Goal: Task Accomplishment & Management: Manage account settings

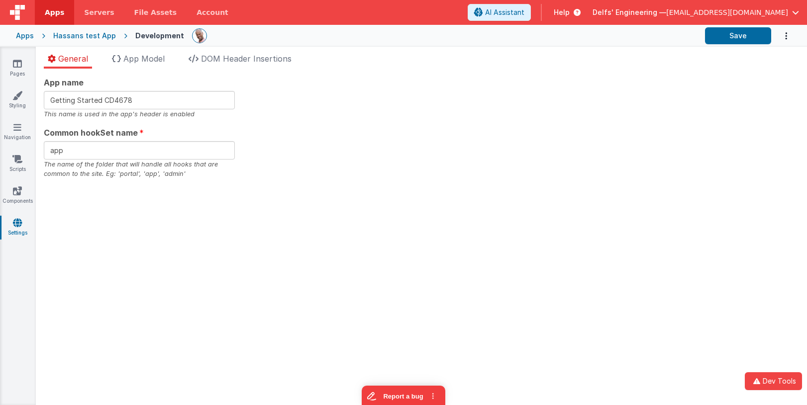
click at [300, 205] on div "App name Getting Started CD4678 This name is used in the app's header is enable…" at bounding box center [421, 237] width 771 height 337
drag, startPoint x: 506, startPoint y: 85, endPoint x: 272, endPoint y: 63, distance: 235.2
click at [502, 84] on div "App name Getting Started CD4678 This name is used in the app's header is enable…" at bounding box center [421, 128] width 755 height 102
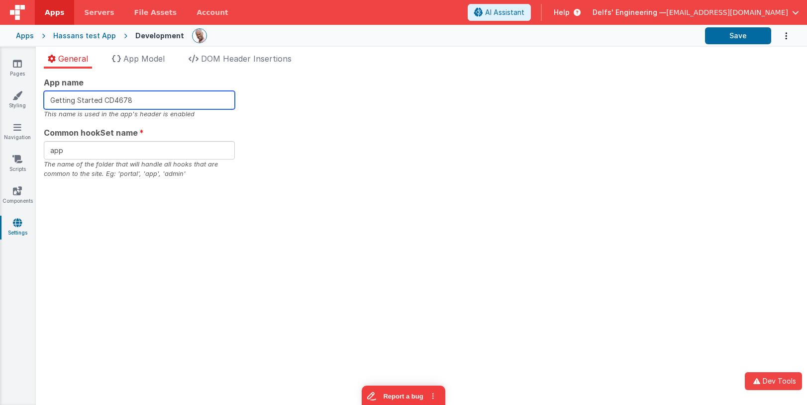
click at [166, 99] on input "Getting Started CD4678" at bounding box center [139, 100] width 191 height 18
type input "Getting Started CD"
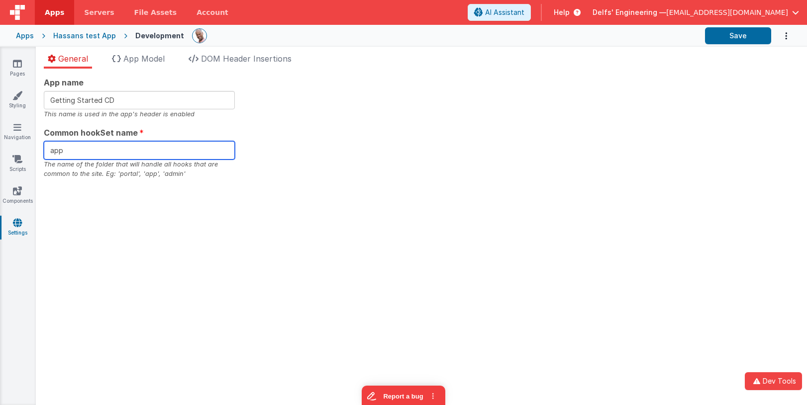
click at [111, 156] on input "app" at bounding box center [139, 150] width 191 height 18
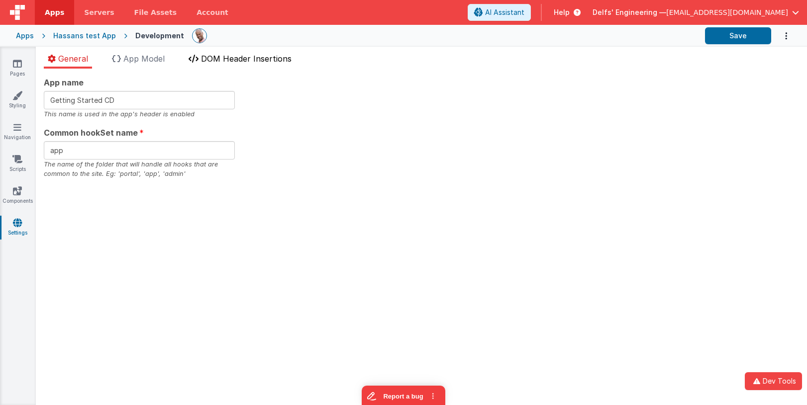
click at [207, 57] on span "DOM Header Insertions" at bounding box center [246, 59] width 91 height 10
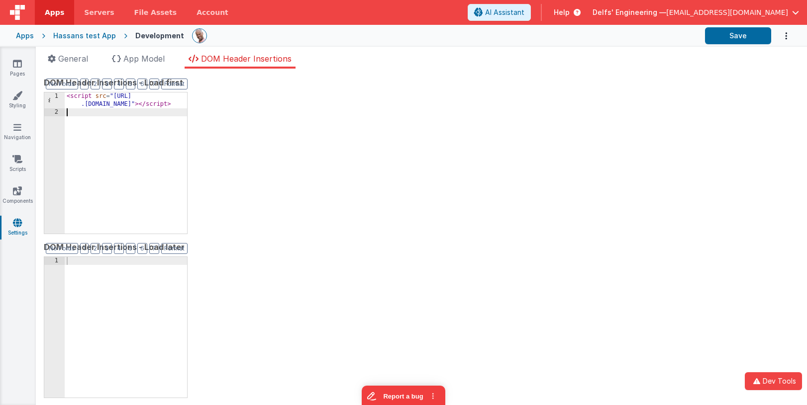
click at [180, 117] on div "< script src = "[URL] .[DOMAIN_NAME]" > </ script >" at bounding box center [126, 174] width 122 height 165
click at [260, 207] on div "DOM Header Insertions - Load first Format 7 6 5 4 3 2 1 No Folds 1 2 3 < script…" at bounding box center [421, 237] width 755 height 321
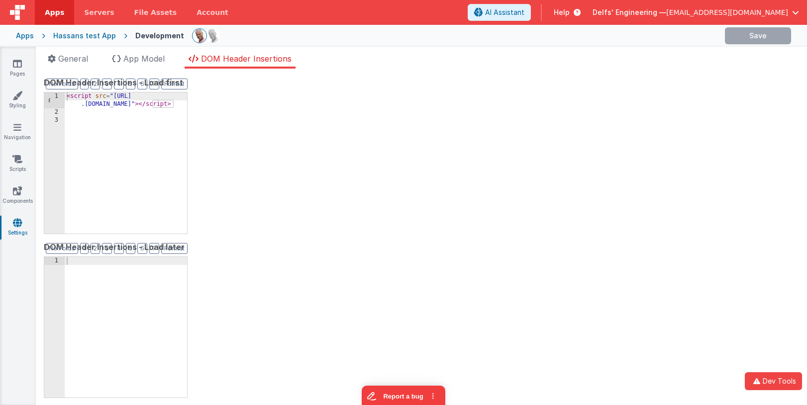
drag, startPoint x: 252, startPoint y: 150, endPoint x: 361, endPoint y: 52, distance: 146.5
click at [252, 150] on div "DOM Header Insertions - Load first Format 7 6 5 4 3 2 1 No Folds 1 2 3 < script…" at bounding box center [421, 237] width 755 height 321
drag, startPoint x: 310, startPoint y: 124, endPoint x: 219, endPoint y: 120, distance: 91.1
click at [309, 124] on div "DOM Header Insertions - Load first Format 7 6 5 4 3 2 1 No Folds 1 2 3 < script…" at bounding box center [421, 237] width 755 height 321
click at [18, 127] on icon at bounding box center [17, 127] width 8 height 10
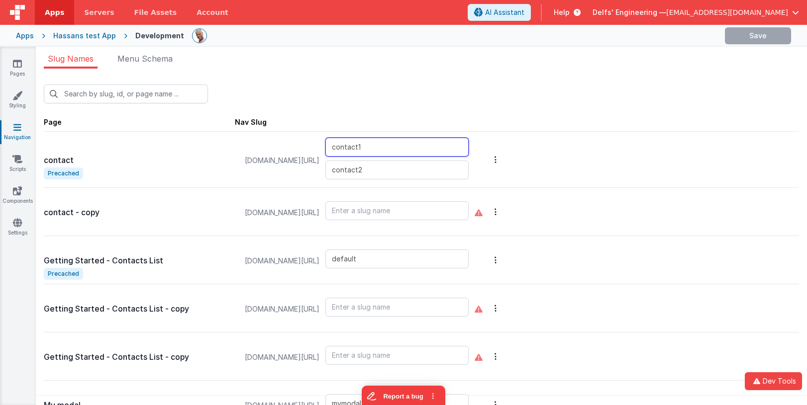
click at [365, 149] on input "contact1" at bounding box center [396, 147] width 143 height 19
type input "contact1x"
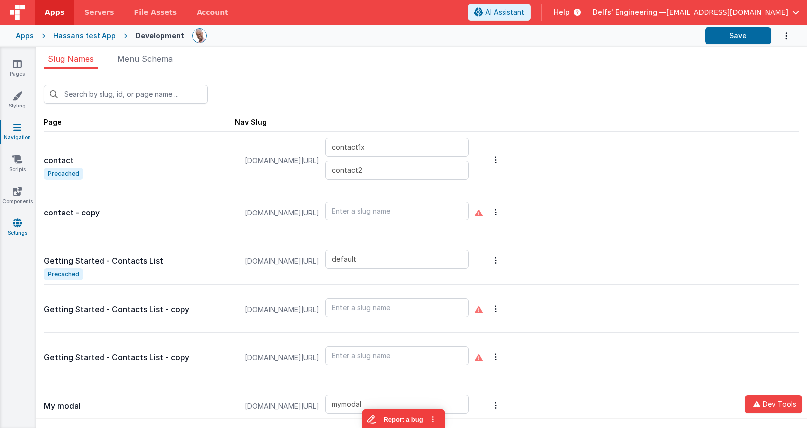
click at [16, 231] on link "Settings" at bounding box center [18, 228] width 36 height 20
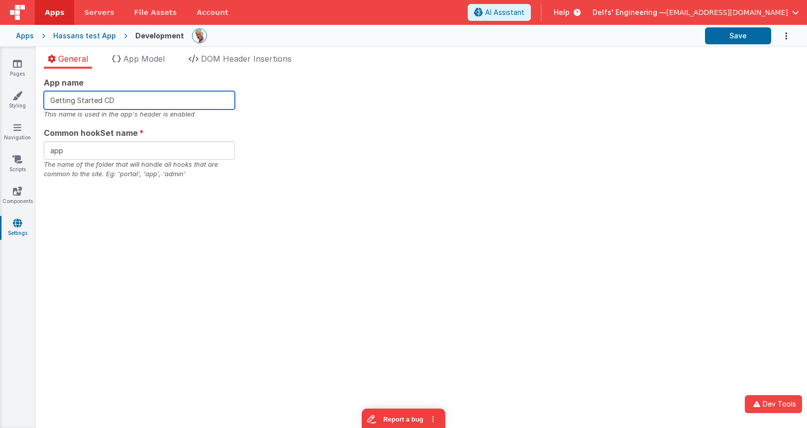
drag, startPoint x: 135, startPoint y: 98, endPoint x: 40, endPoint y: 92, distance: 95.1
click at [40, 92] on div "App name Getting Started CD This name is used in the app's header is enabled Co…" at bounding box center [421, 248] width 771 height 359
click at [294, 98] on div "App name Getting Started CD This name is used in the app's header is enabled Co…" at bounding box center [421, 128] width 755 height 102
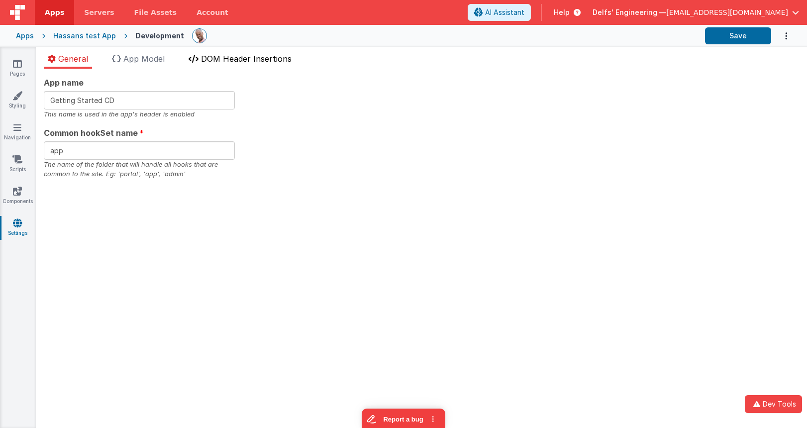
click at [246, 56] on span "DOM Header Insertions" at bounding box center [246, 59] width 91 height 10
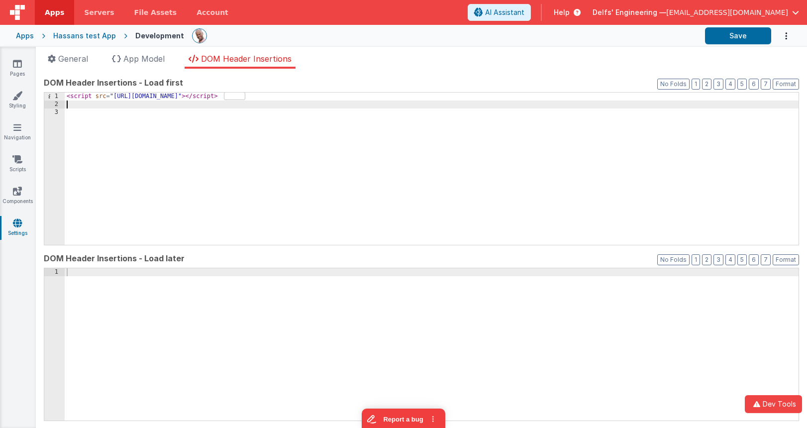
drag, startPoint x: 169, startPoint y: 102, endPoint x: 133, endPoint y: 103, distance: 35.8
click at [168, 102] on div "< script src = "[URL][DOMAIN_NAME]" > </ script >" at bounding box center [431, 176] width 733 height 168
click at [145, 58] on span "App Model" at bounding box center [143, 59] width 41 height 10
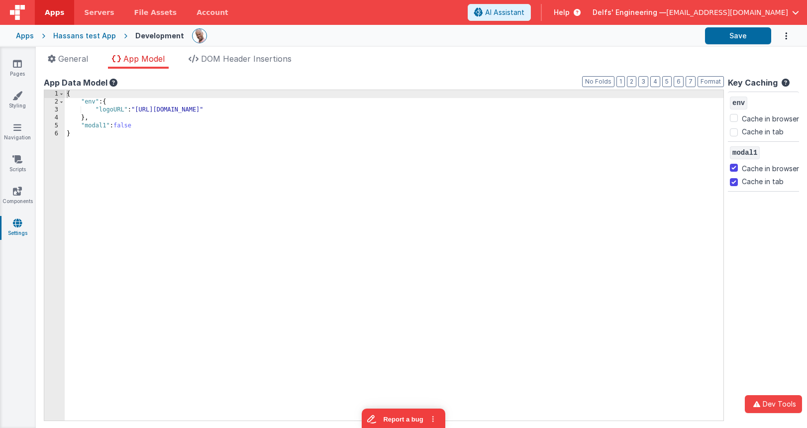
click at [129, 126] on div "{ "env" : { "logoURL" : "[URL][DOMAIN_NAME]" } , "modal1" : false }" at bounding box center [394, 263] width 658 height 346
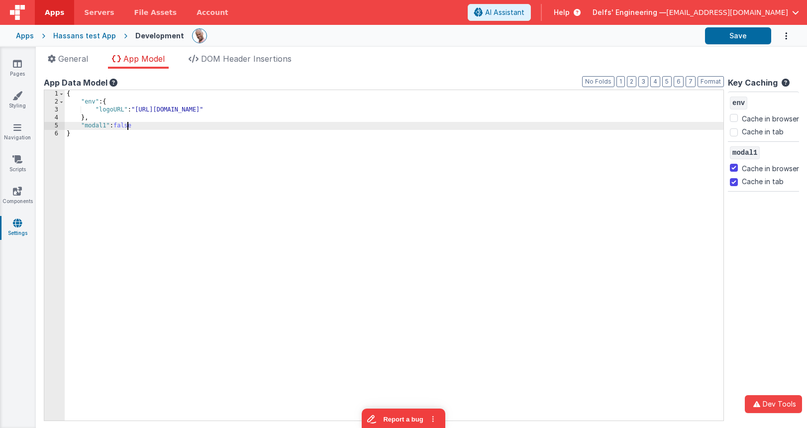
click at [129, 126] on div "{ "env" : { "logoURL" : "[URL][DOMAIN_NAME]" } , "modal1" : false }" at bounding box center [394, 263] width 658 height 346
drag, startPoint x: 160, startPoint y: 129, endPoint x: 79, endPoint y: 125, distance: 81.1
click at [79, 125] on div "{ "env" : { "logoURL" : "[URL][DOMAIN_NAME]" } , "modal1" : true }" at bounding box center [394, 263] width 658 height 346
click at [135, 125] on div "{ "env" : { "logoURL" : "[URL][DOMAIN_NAME]" } , "modal1" : true }" at bounding box center [394, 263] width 658 height 346
drag, startPoint x: 136, startPoint y: 125, endPoint x: 83, endPoint y: 125, distance: 53.7
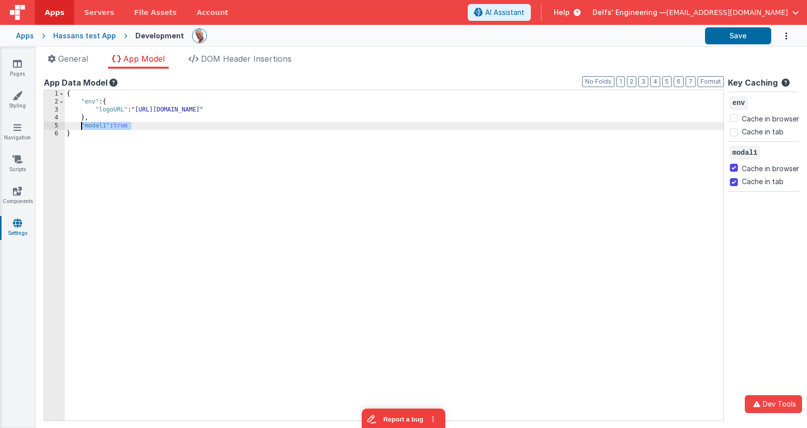
click at [83, 125] on div "{ "env" : { "logoURL" : "[URL][DOMAIN_NAME]" } , "modal1" : true }" at bounding box center [394, 263] width 658 height 346
drag, startPoint x: 262, startPoint y: 168, endPoint x: 183, endPoint y: 176, distance: 79.0
click at [261, 168] on div "{ "env" : { "logoURL" : "[URL][DOMAIN_NAME]" } , "modal1" : true }" at bounding box center [394, 263] width 658 height 346
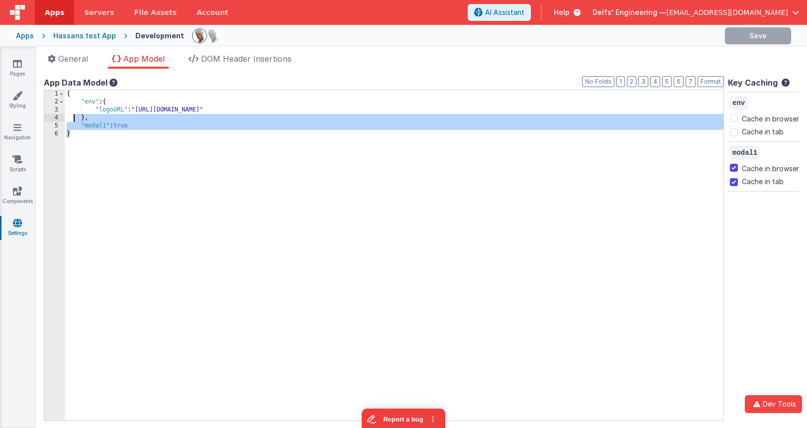
drag, startPoint x: 154, startPoint y: 130, endPoint x: 72, endPoint y: 121, distance: 82.5
click at [72, 121] on div "{ "env" : { "logoURL" : "[URL][DOMAIN_NAME]" } , "modal1" : true }" at bounding box center [394, 263] width 658 height 346
click at [21, 224] on icon at bounding box center [17, 223] width 9 height 10
click at [79, 63] on span "General" at bounding box center [73, 59] width 30 height 10
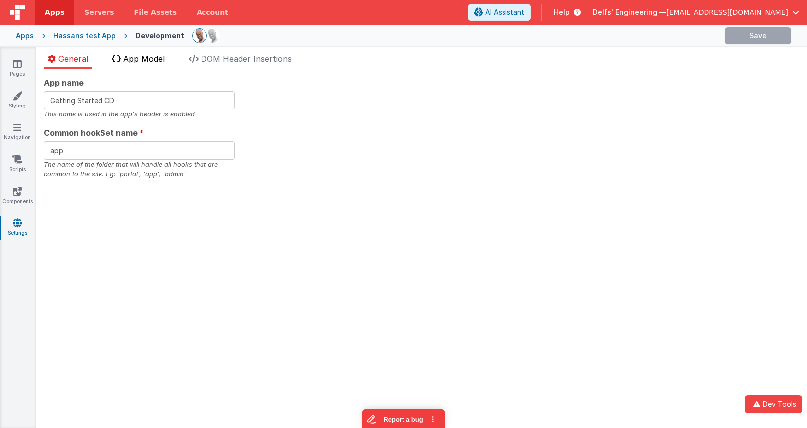
click at [144, 56] on span "App Model" at bounding box center [143, 59] width 41 height 10
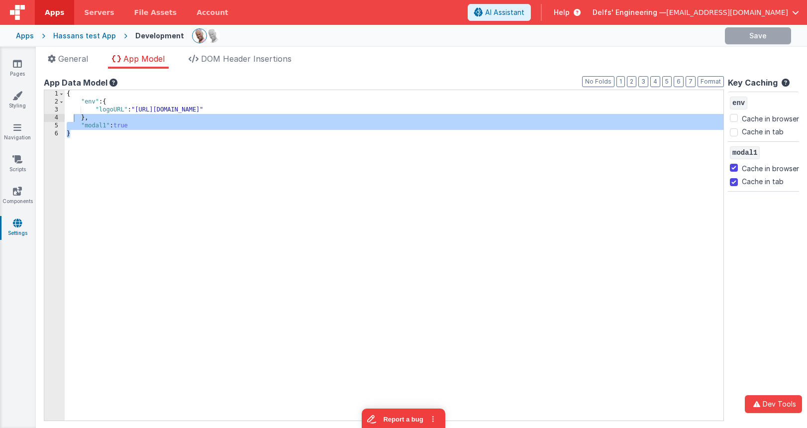
drag, startPoint x: 238, startPoint y: 63, endPoint x: 241, endPoint y: 84, distance: 21.5
click at [238, 63] on span "DOM Header Insertions" at bounding box center [246, 59] width 91 height 10
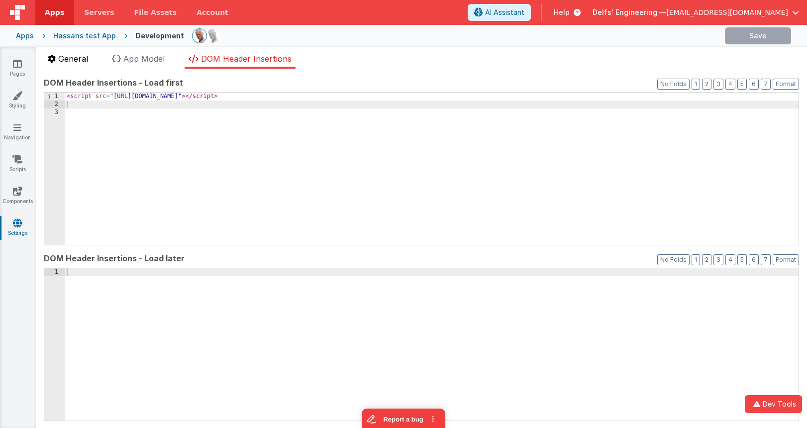
click at [68, 63] on span "General" at bounding box center [73, 59] width 30 height 10
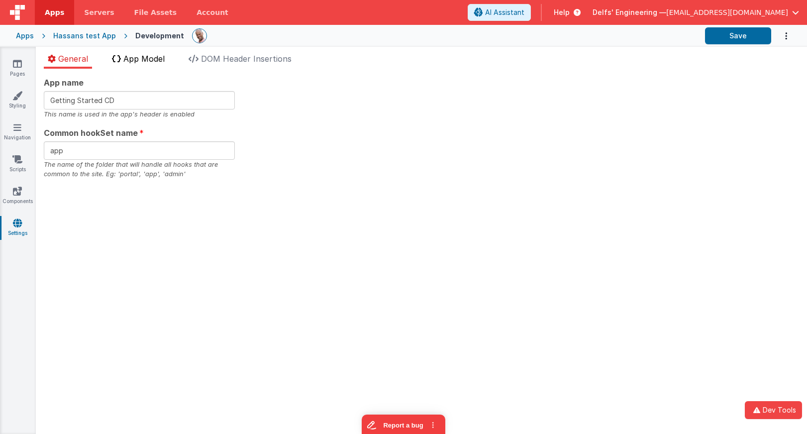
click at [151, 57] on span "App Model" at bounding box center [143, 59] width 41 height 10
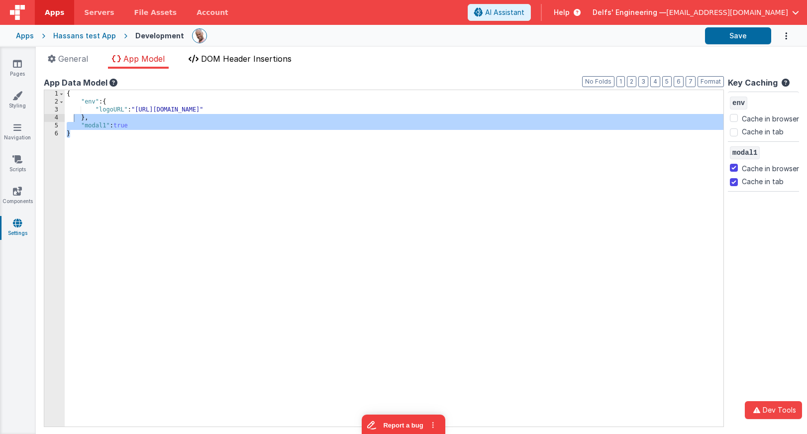
click at [223, 54] on span "DOM Header Insertions" at bounding box center [246, 59] width 91 height 10
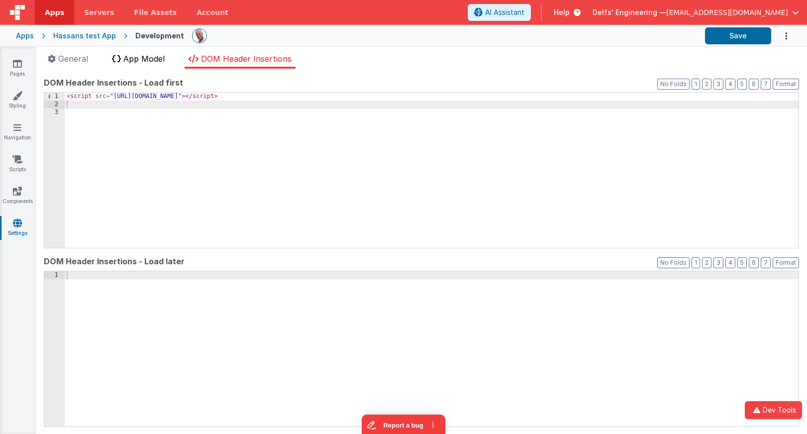
click at [147, 60] on span "App Model" at bounding box center [143, 59] width 41 height 10
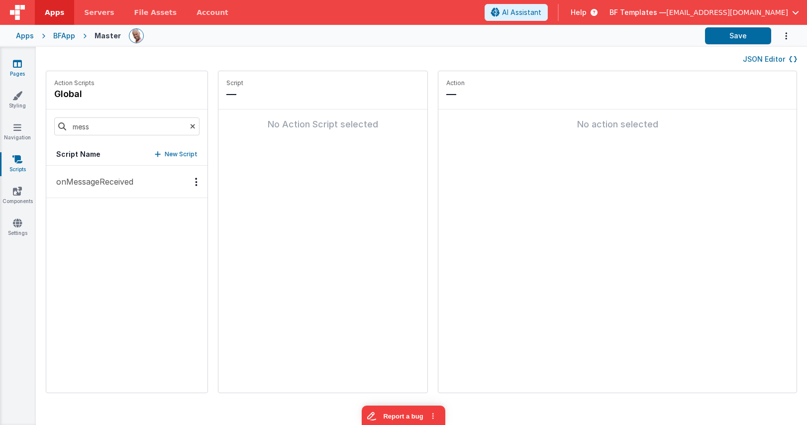
click at [12, 65] on link "Pages" at bounding box center [18, 69] width 36 height 20
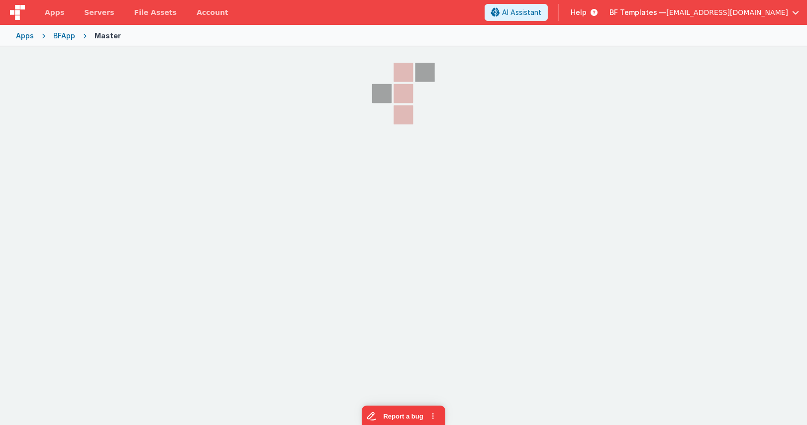
click at [18, 9] on img at bounding box center [17, 12] width 15 height 15
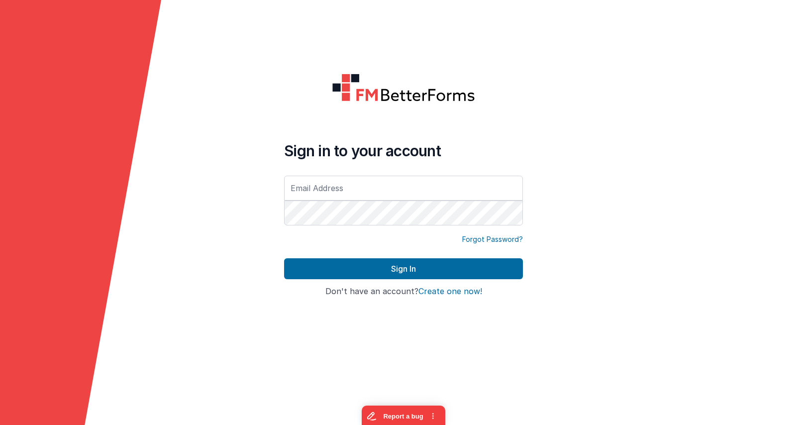
click at [683, 72] on div at bounding box center [725, 212] width 161 height 425
click at [453, 195] on input "text" at bounding box center [403, 188] width 239 height 25
type input "[EMAIL_ADDRESS][DOMAIN_NAME]"
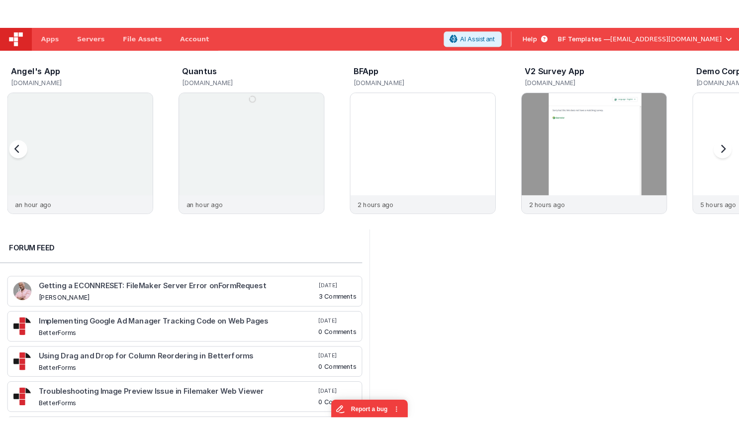
scroll to position [0, 0]
